Goal: Find specific page/section: Find specific page/section

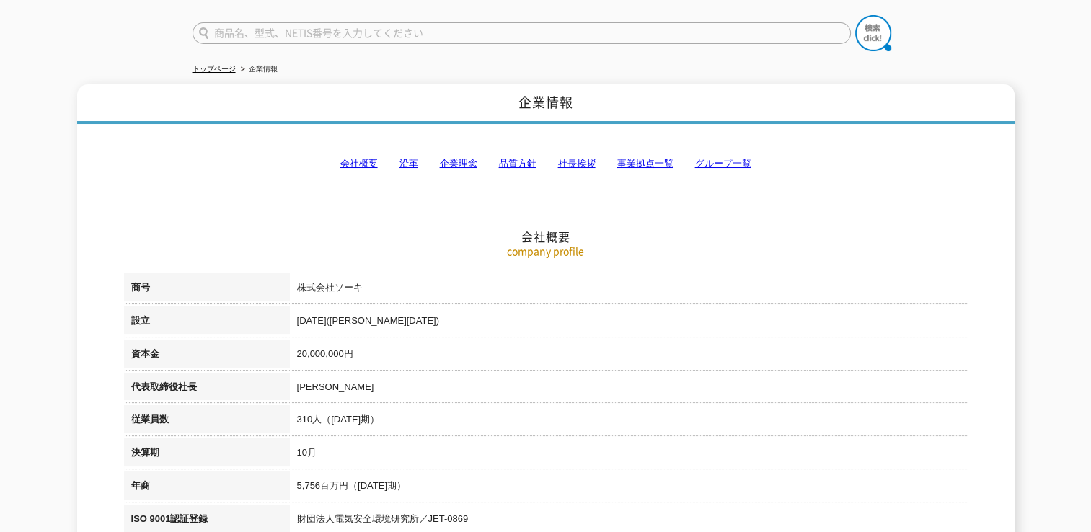
scroll to position [144, 0]
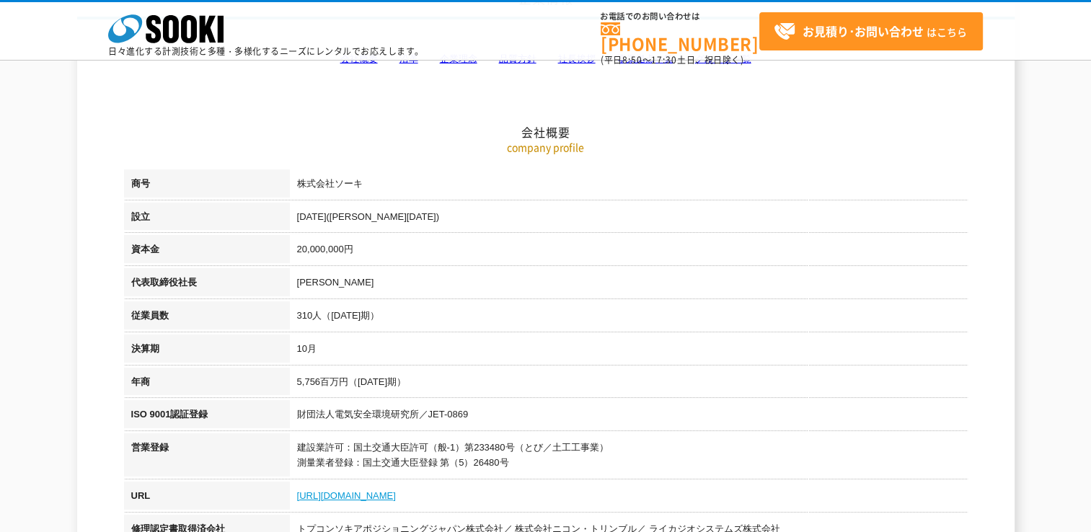
click at [323, 497] on link "https://sooki.co.jp/" at bounding box center [346, 495] width 99 height 11
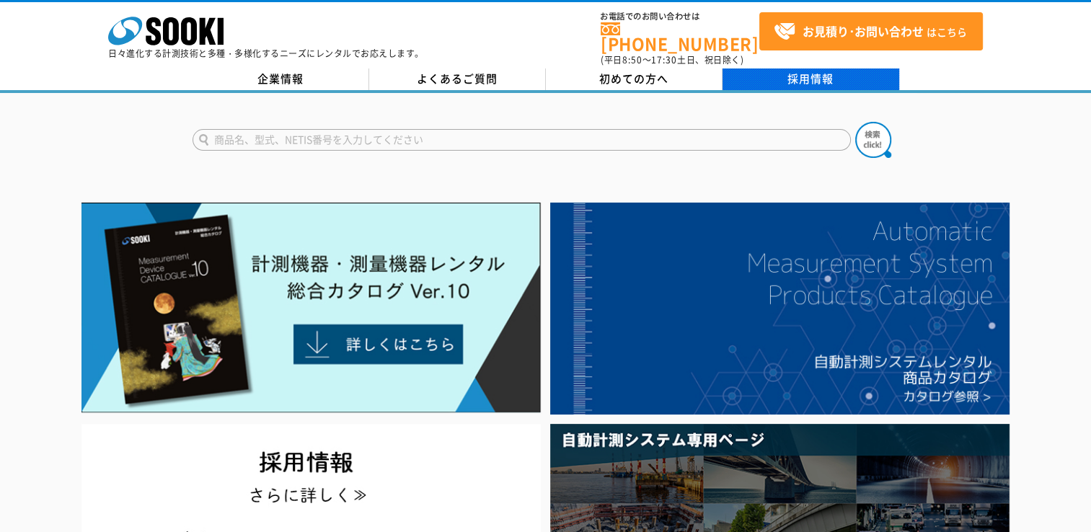
click at [820, 68] on link "採用情報" at bounding box center [810, 79] width 177 height 22
